Goal: Transaction & Acquisition: Obtain resource

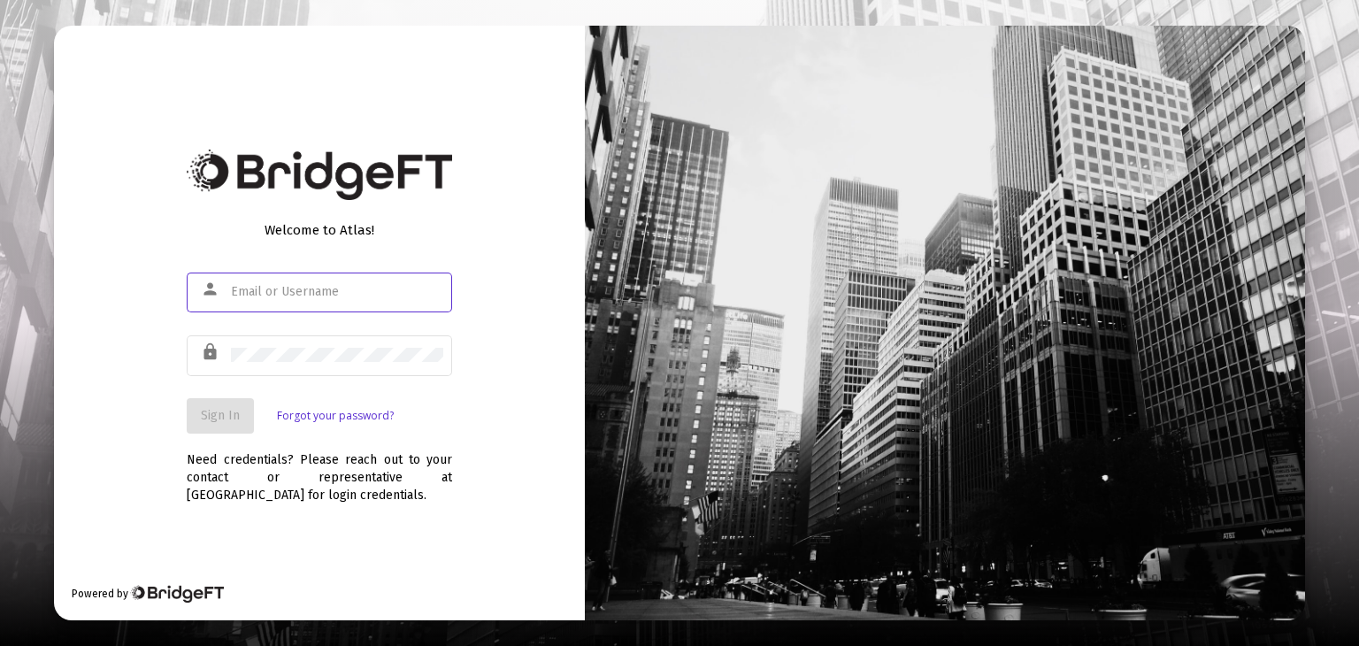
type input "[EMAIL_ADDRESS][DOMAIN_NAME]"
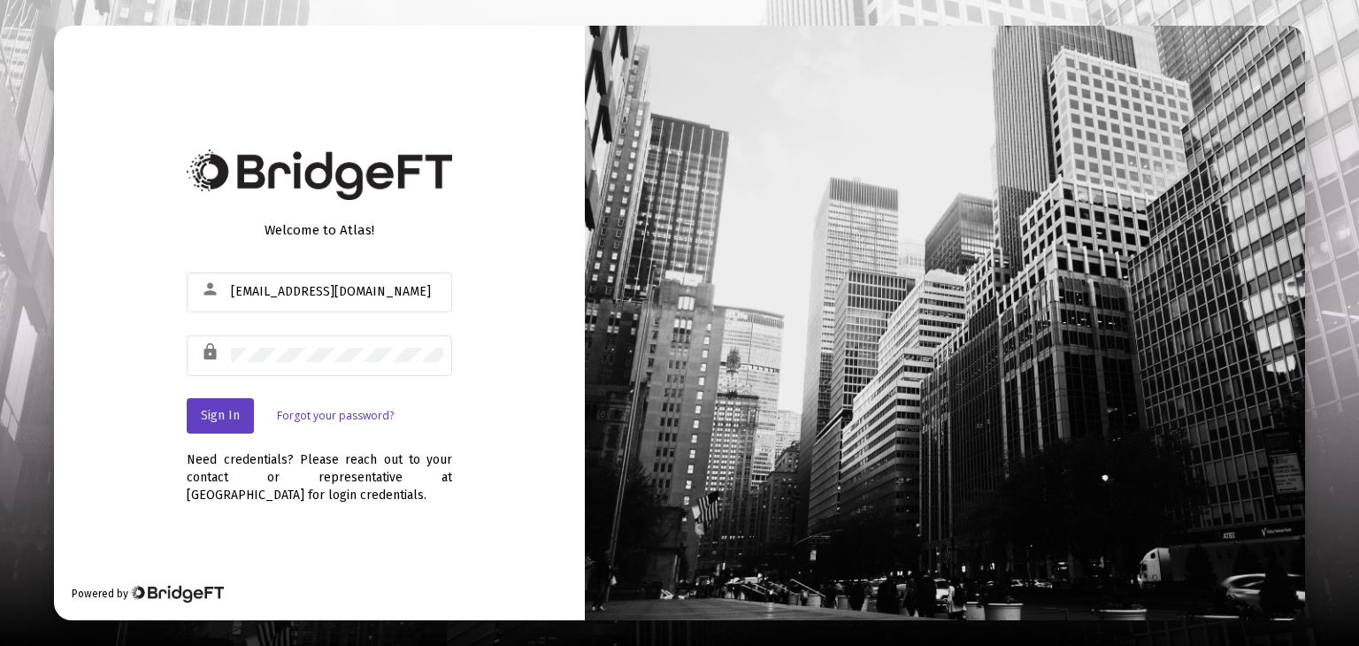
click at [223, 417] on span "Sign In" at bounding box center [220, 415] width 39 height 15
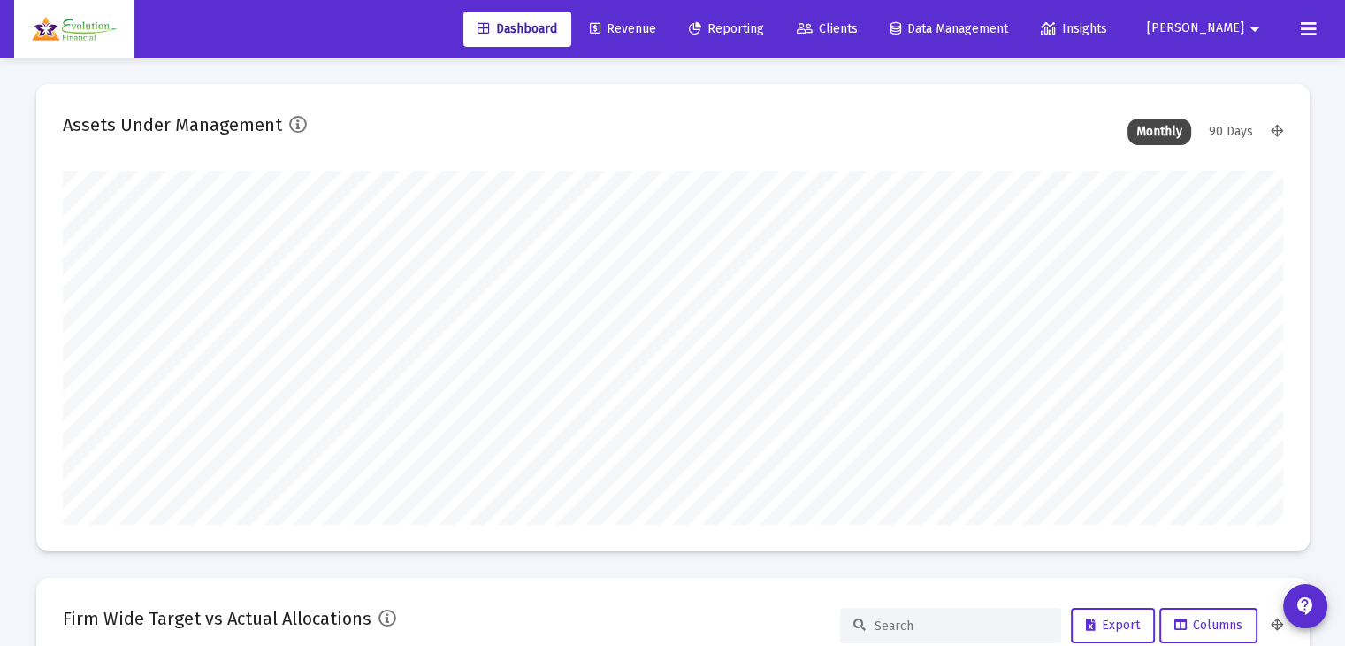
scroll to position [354, 657]
type input "[DATE]"
type input "[EMAIL_ADDRESS][DOMAIN_NAME]"
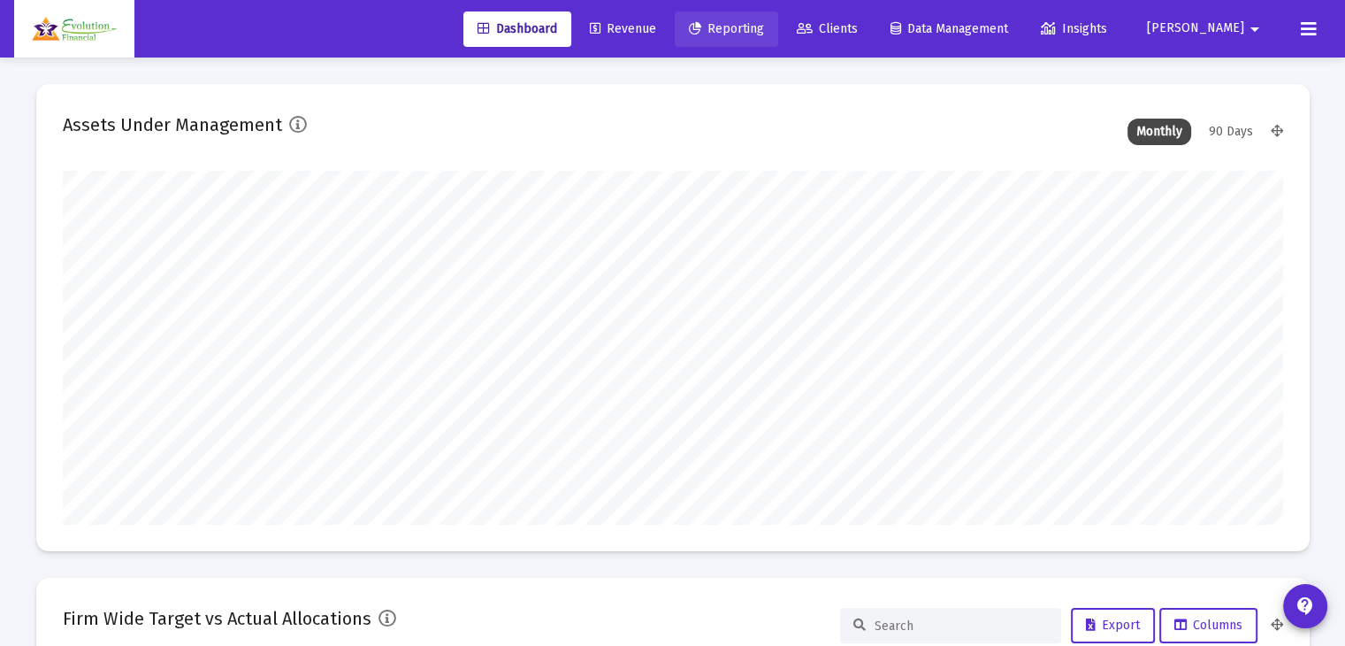
click at [764, 27] on span "Reporting" at bounding box center [726, 28] width 75 height 15
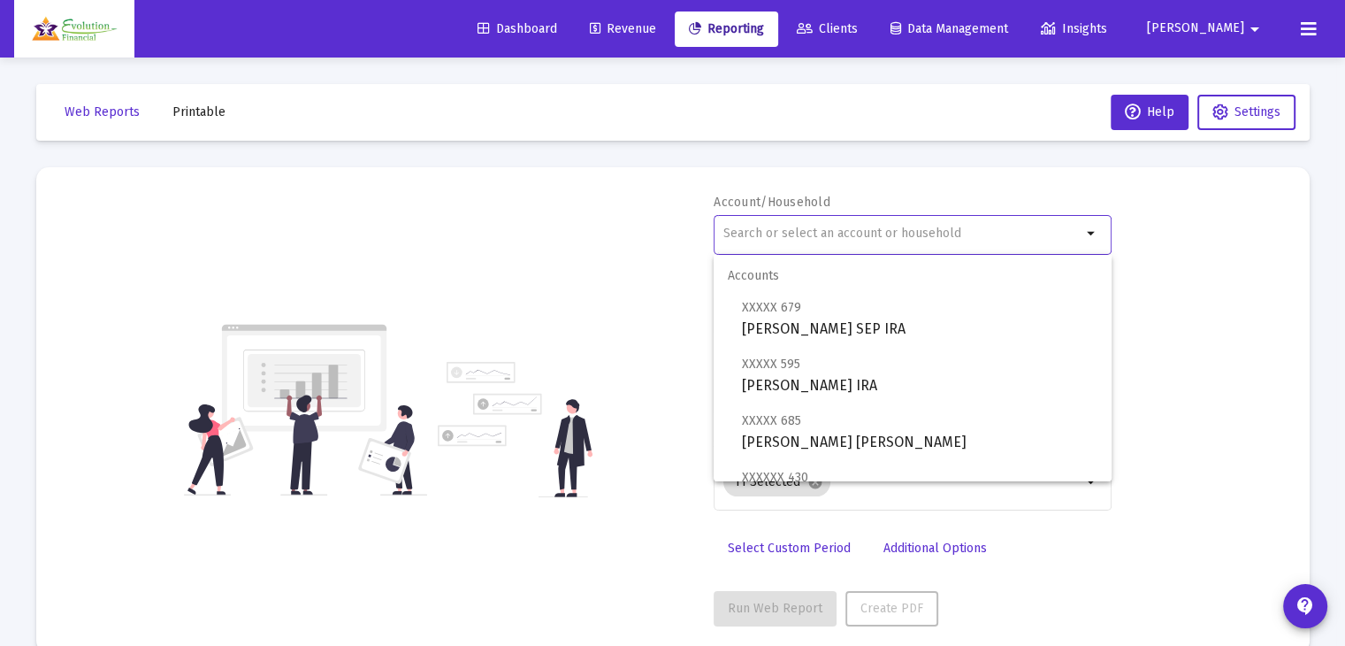
click at [914, 232] on input "text" at bounding box center [902, 233] width 358 height 14
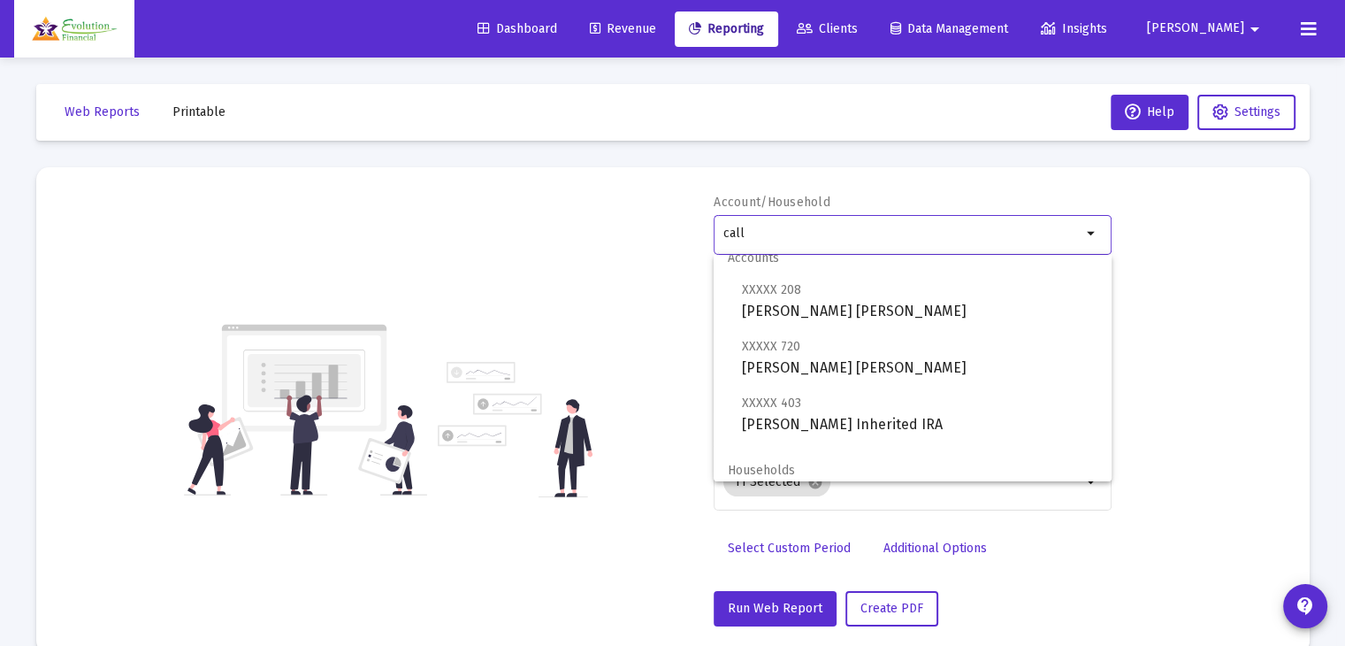
scroll to position [71, 0]
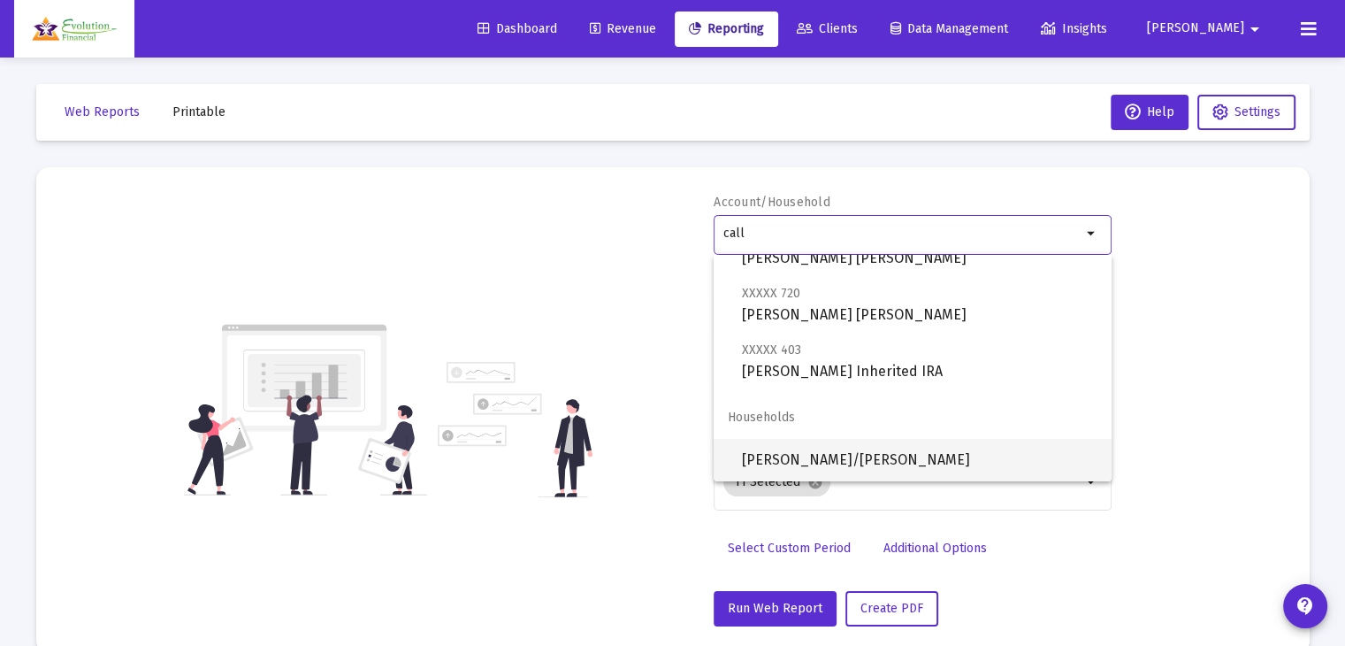
click at [866, 458] on span "[PERSON_NAME]/[PERSON_NAME]" at bounding box center [920, 460] width 356 height 42
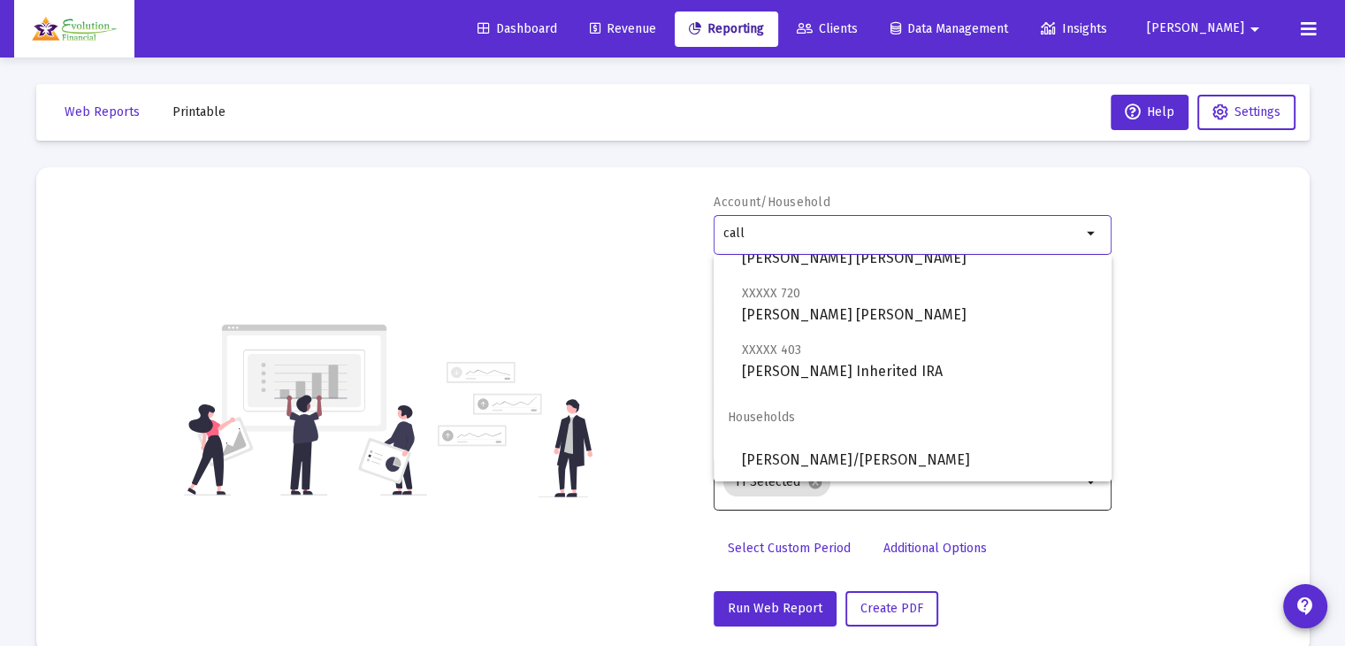
type input "[PERSON_NAME]/[PERSON_NAME]"
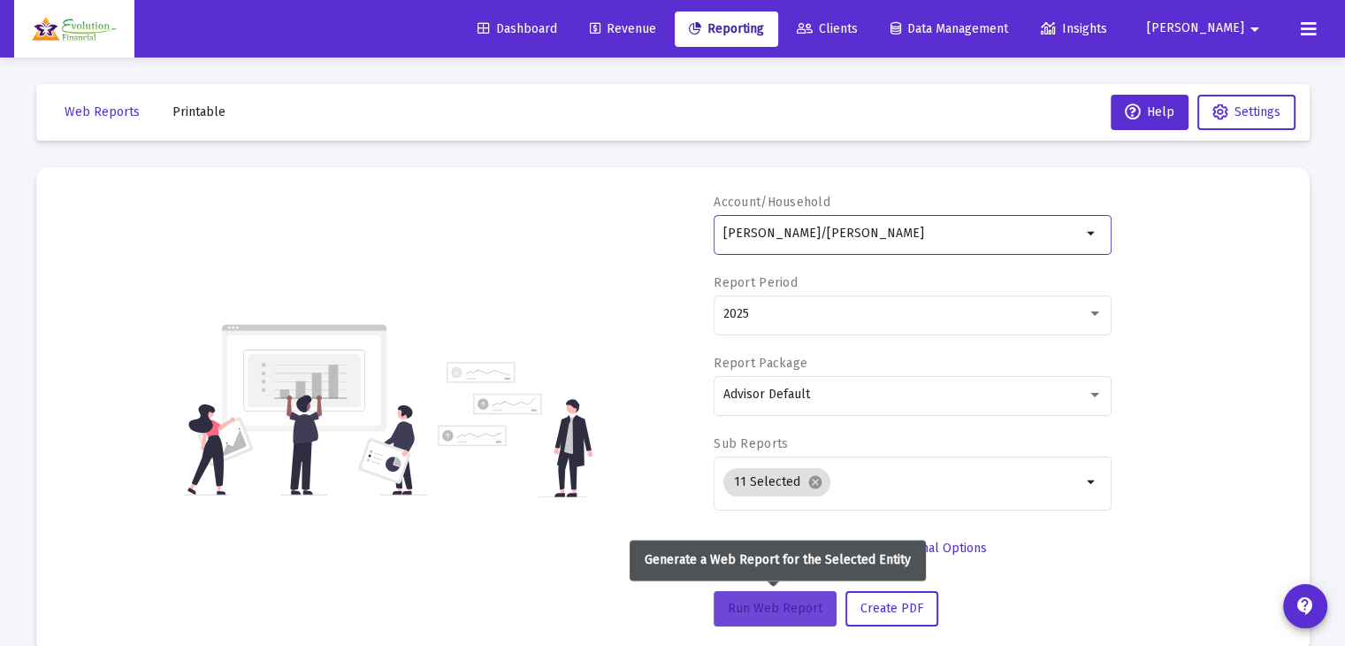
click at [767, 613] on span "Run Web Report" at bounding box center [775, 608] width 95 height 15
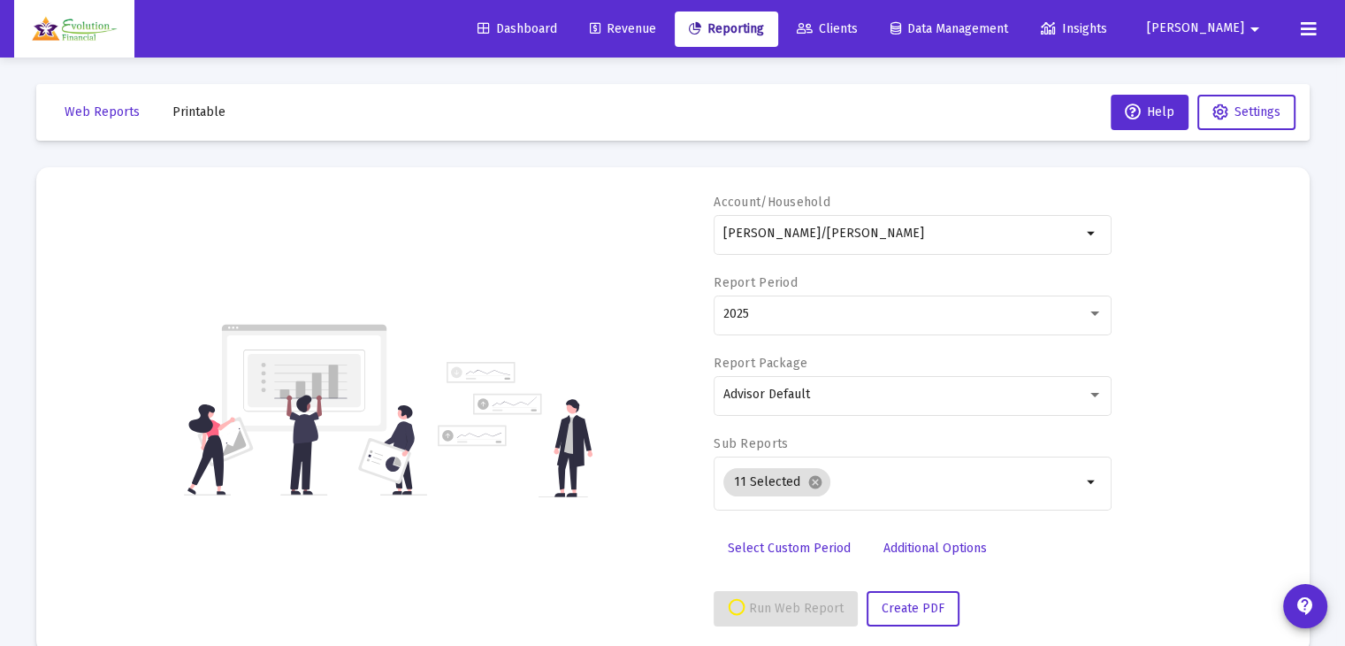
select select "View all"
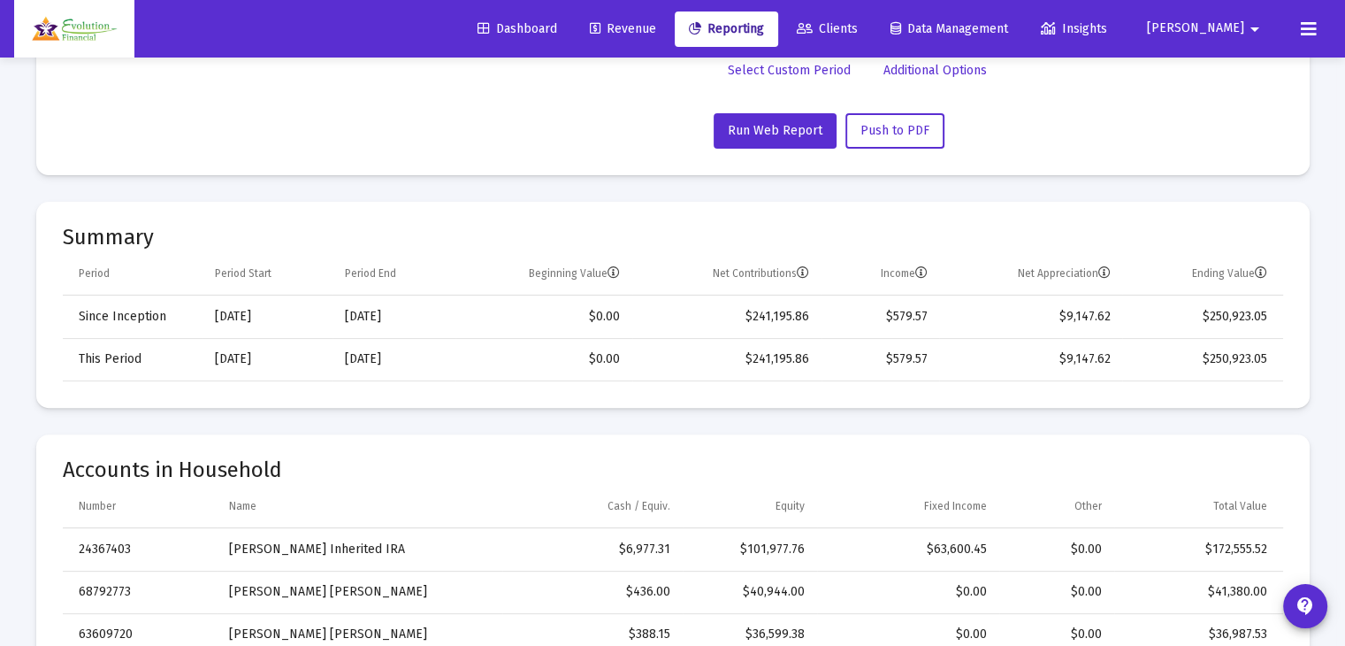
scroll to position [412, 0]
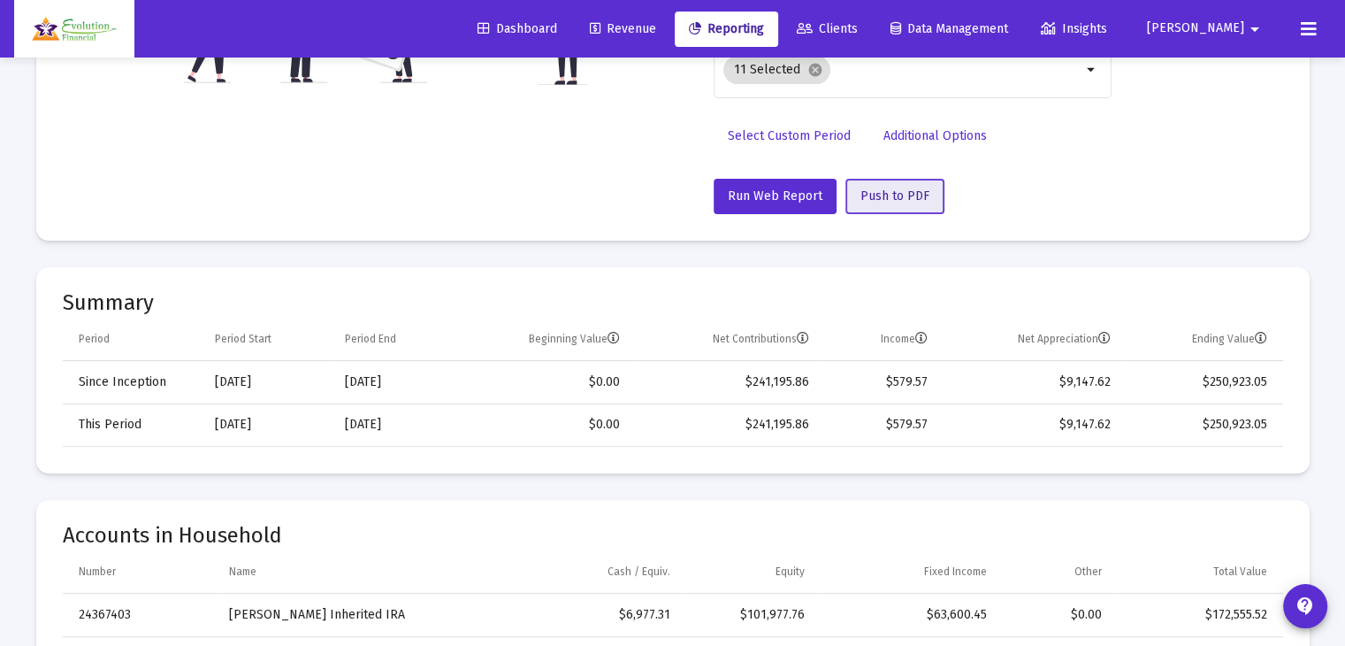
click at [915, 199] on span "Push to PDF" at bounding box center [895, 195] width 69 height 15
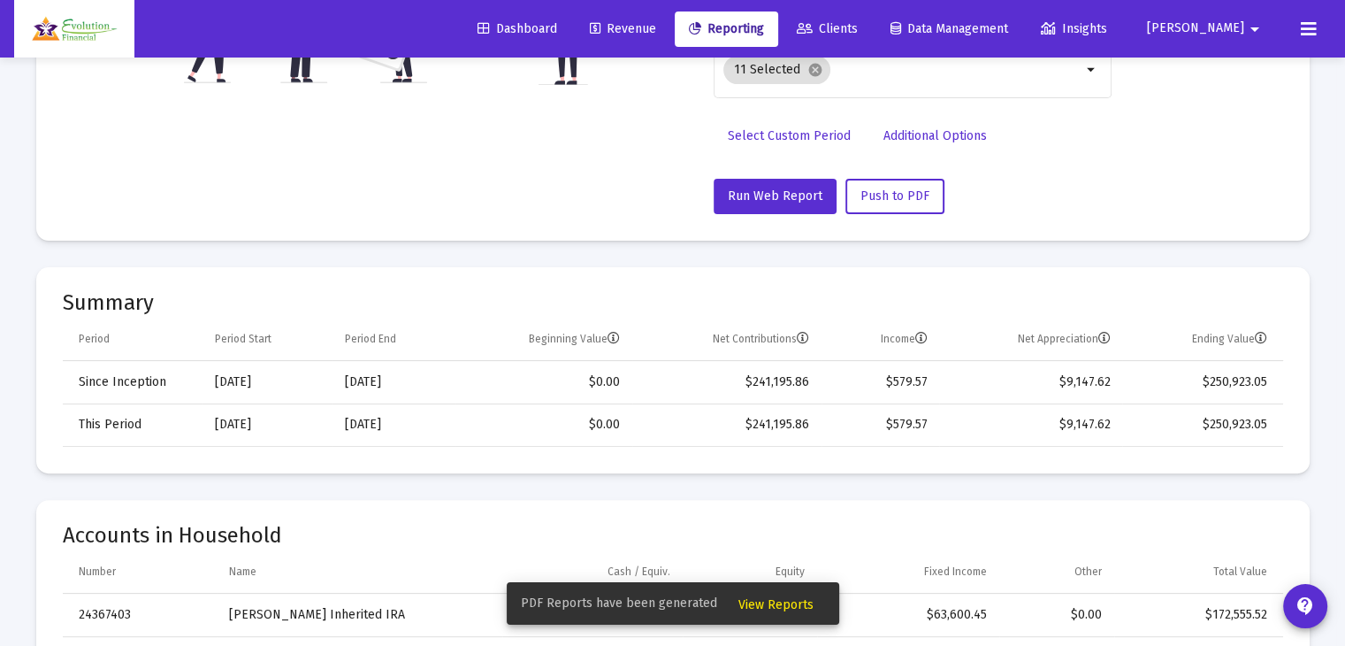
click at [769, 606] on span "View Reports" at bounding box center [776, 604] width 75 height 15
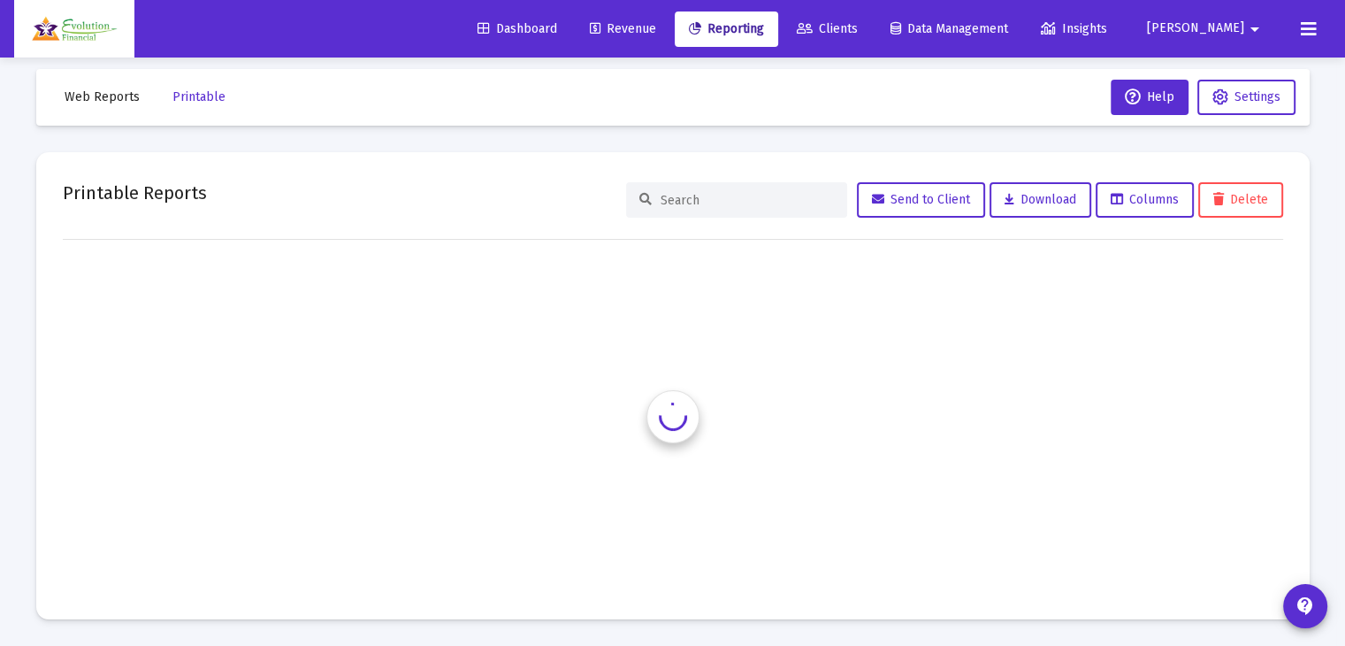
scroll to position [15, 0]
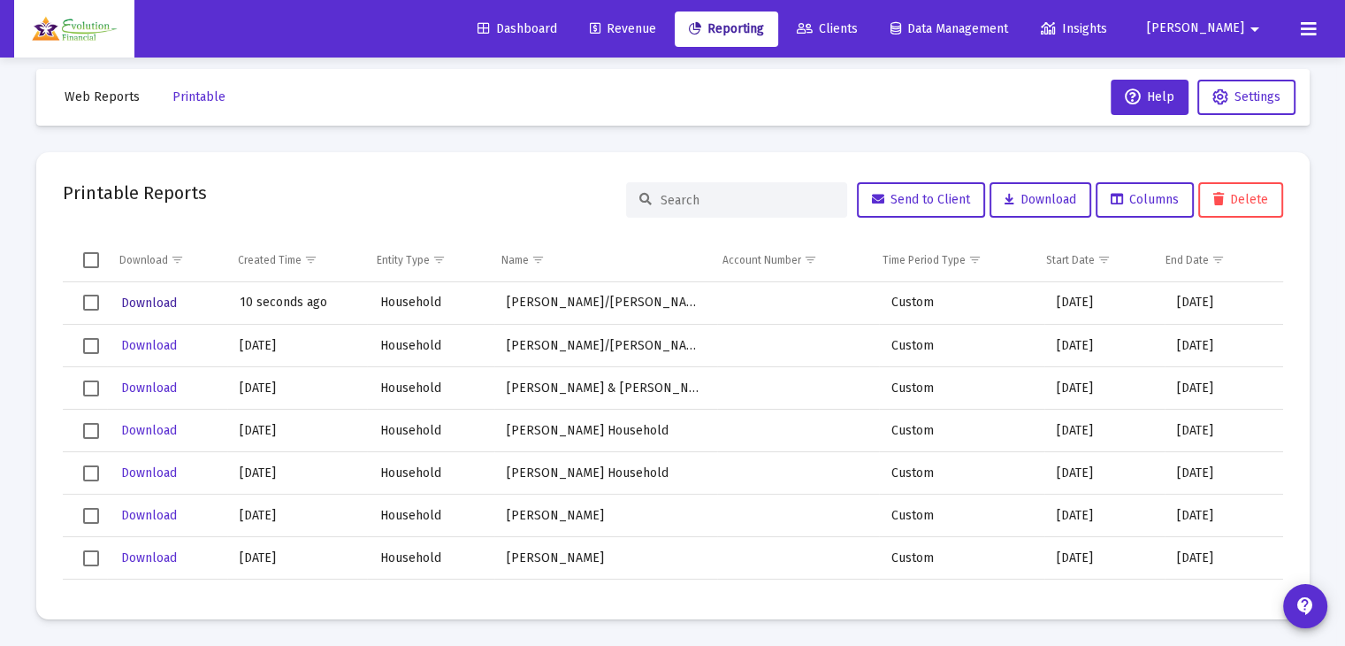
click at [163, 301] on span "Download" at bounding box center [149, 302] width 56 height 15
